Goal: Information Seeking & Learning: Learn about a topic

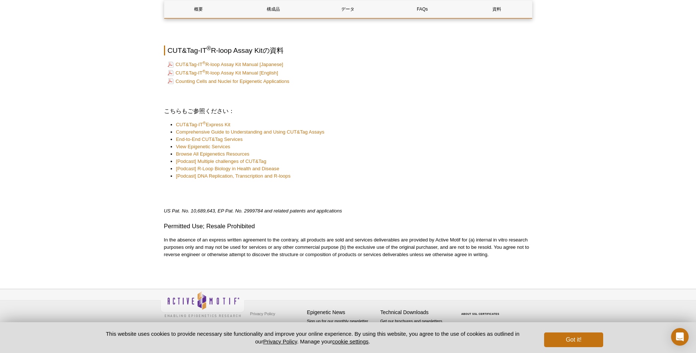
scroll to position [1738, 0]
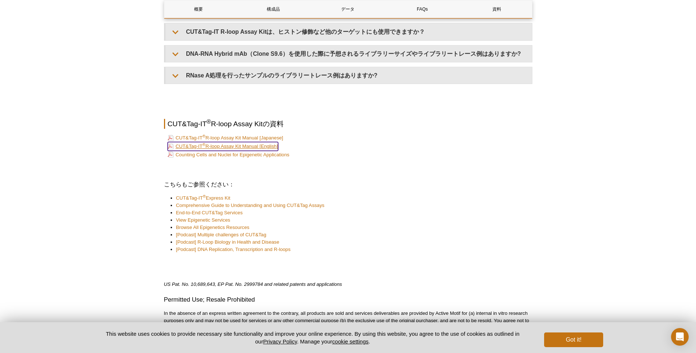
click at [255, 148] on link "CUT&Tag-IT ® R-loop Assay Kit Manual [English]" at bounding box center [223, 146] width 111 height 9
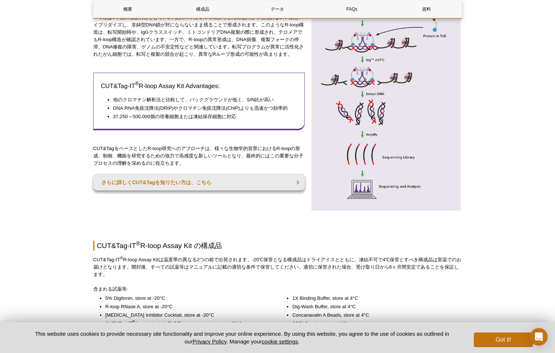
scroll to position [404, 0]
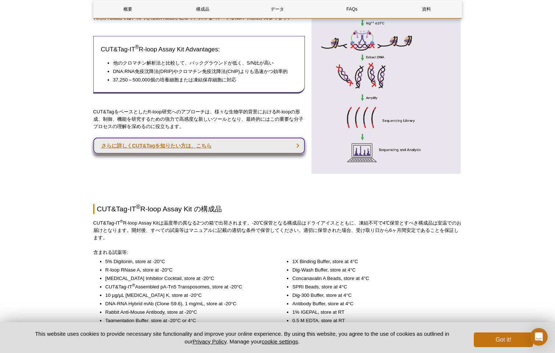
click at [190, 154] on link "さらに詳しくCUT&Tagを知りたい方は、こちら" at bounding box center [199, 146] width 212 height 16
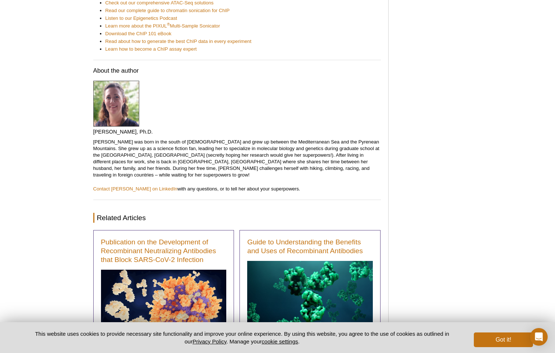
scroll to position [3293, 0]
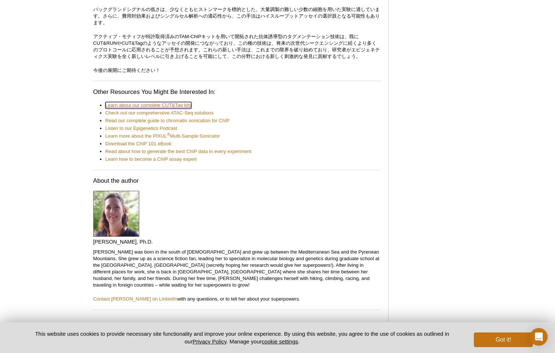
click at [137, 104] on link "Learn about our complete CUT&Tag kits" at bounding box center [148, 105] width 86 height 7
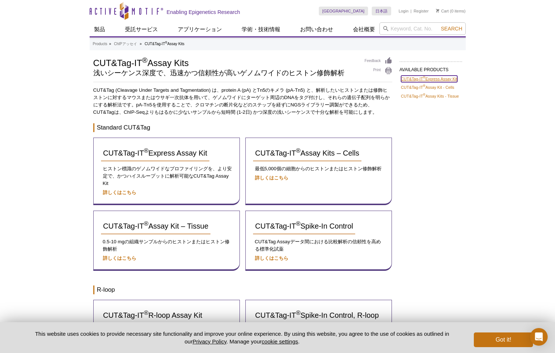
click at [417, 79] on link "CUT&Tag-IT ® Express Assay Kit" at bounding box center [429, 79] width 56 height 7
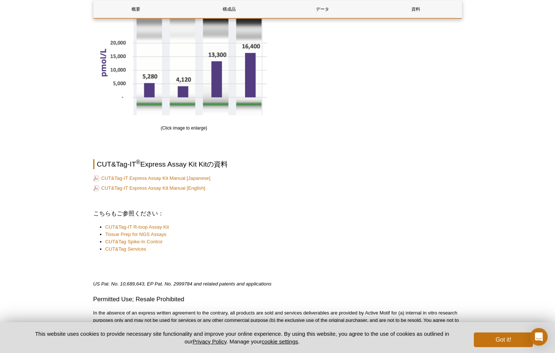
scroll to position [1138, 0]
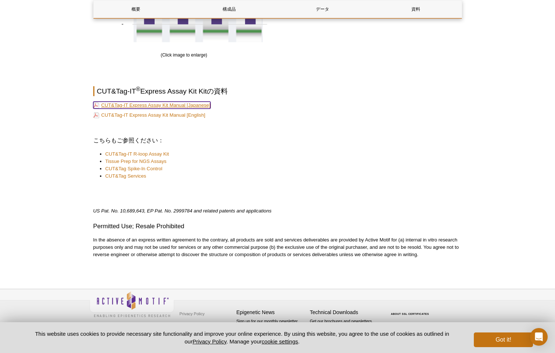
click at [170, 105] on link "CUT&Tag-IT Express Assay Kit Manual [Japanese]" at bounding box center [151, 105] width 117 height 7
